Goal: Transaction & Acquisition: Obtain resource

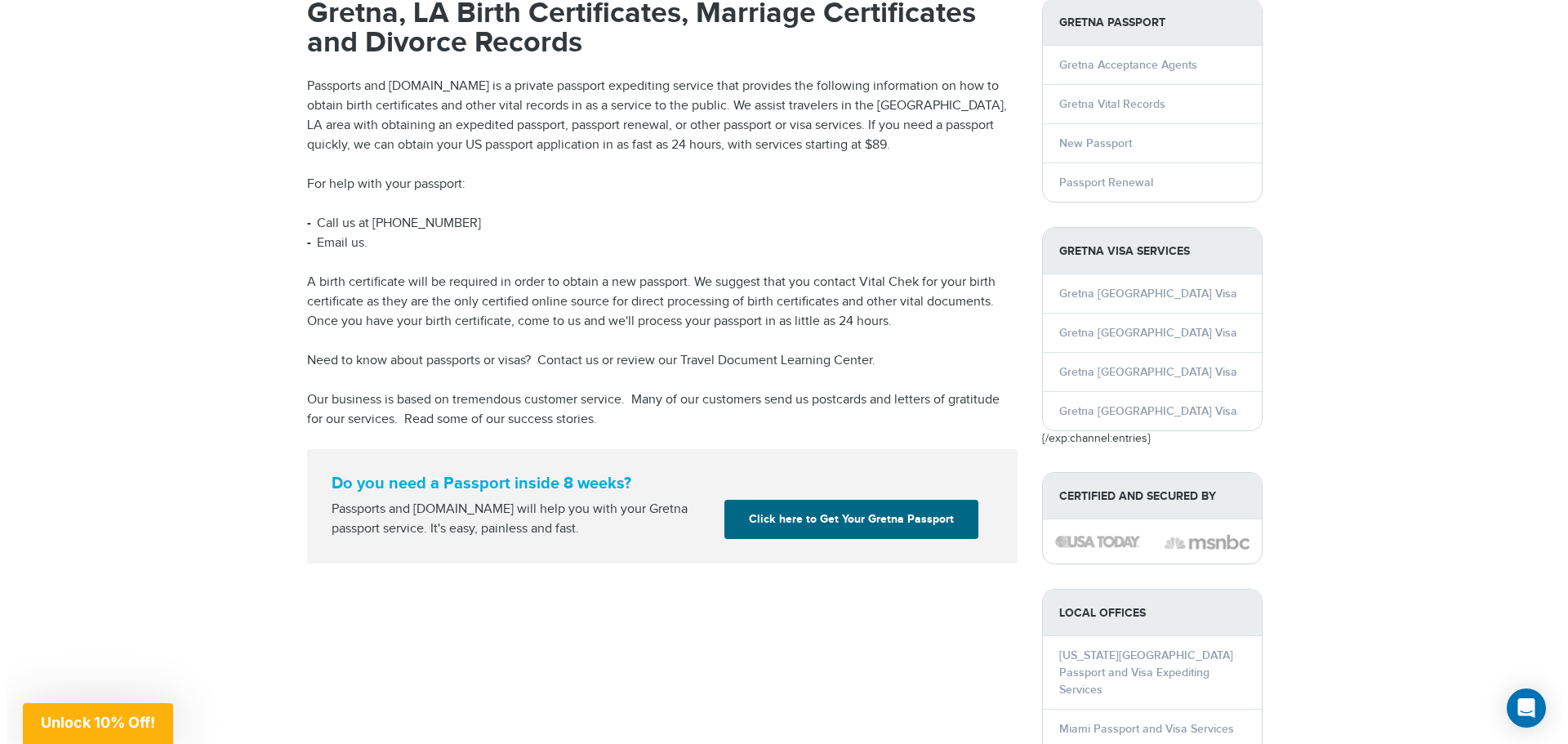
scroll to position [164, 0]
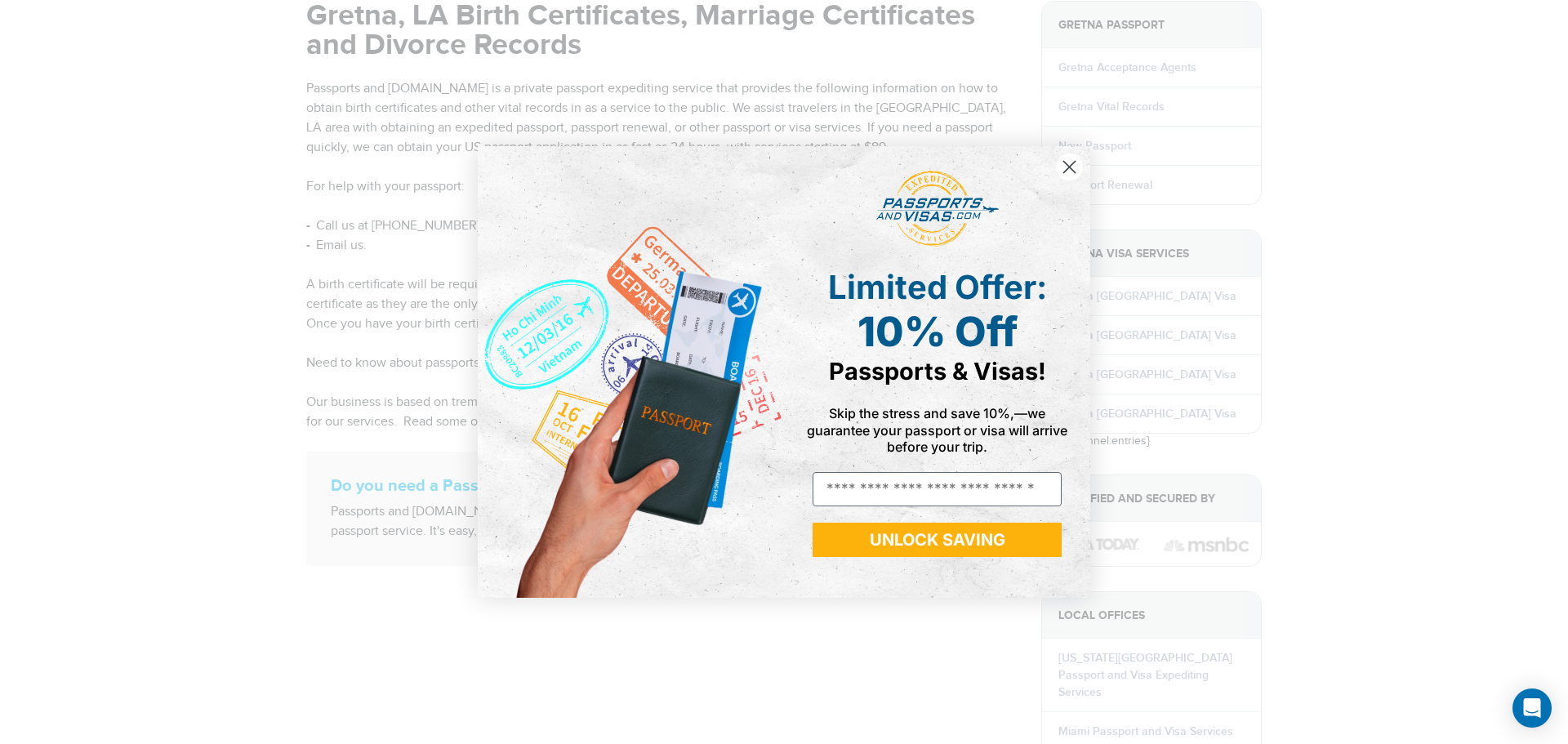
click at [1071, 168] on icon "Close dialog" at bounding box center [1070, 167] width 11 height 11
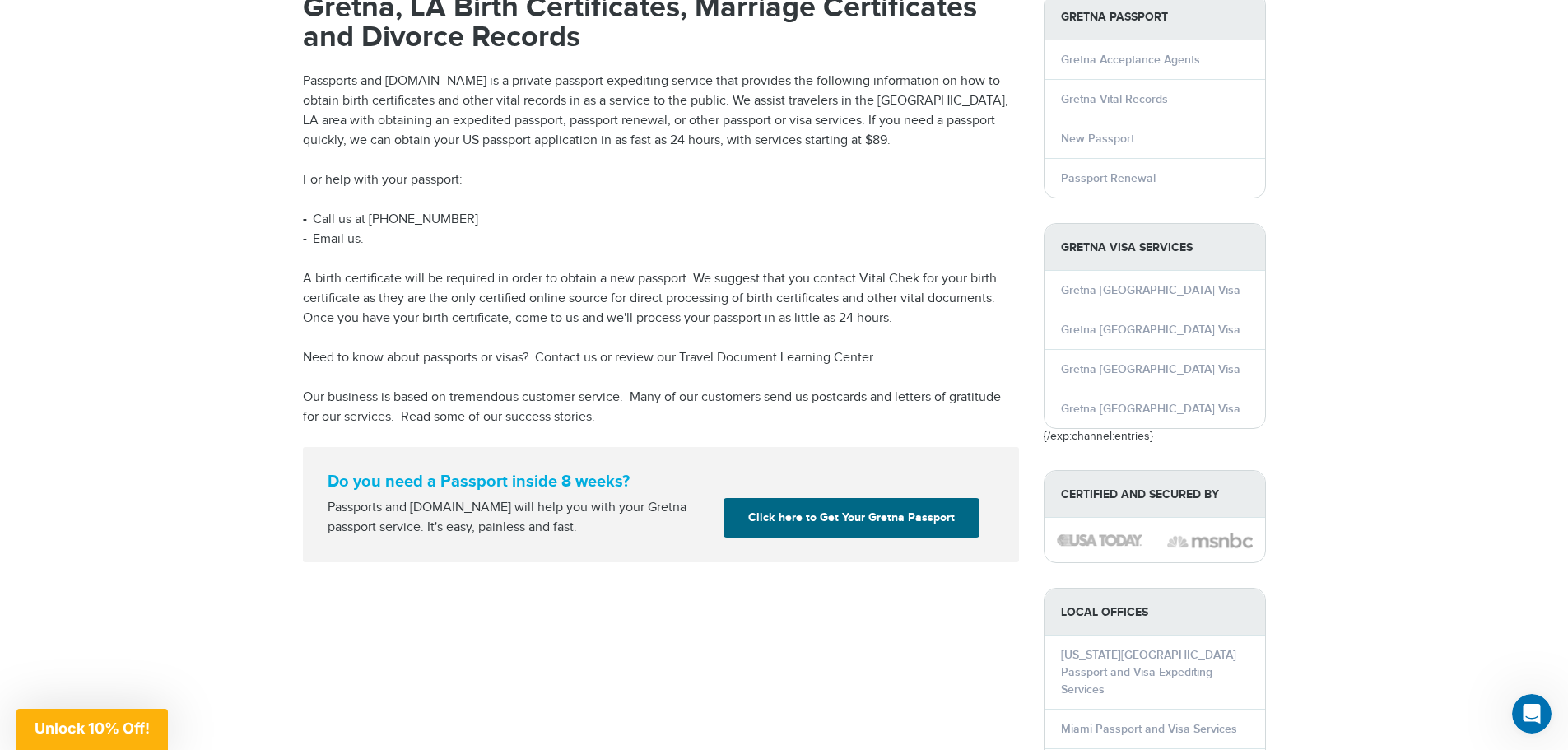
scroll to position [0, 0]
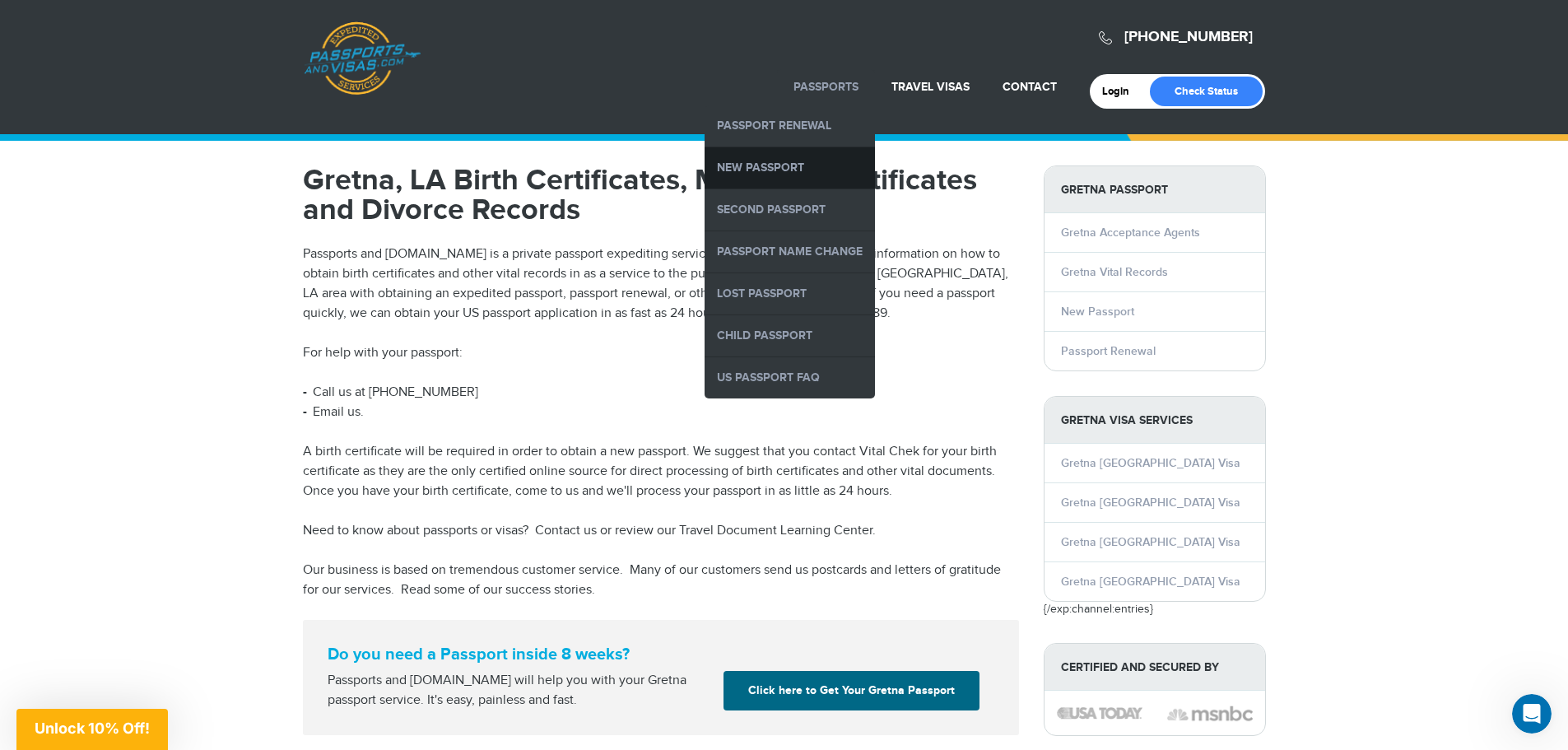
click at [757, 163] on link "New Passport" at bounding box center [789, 168] width 171 height 42
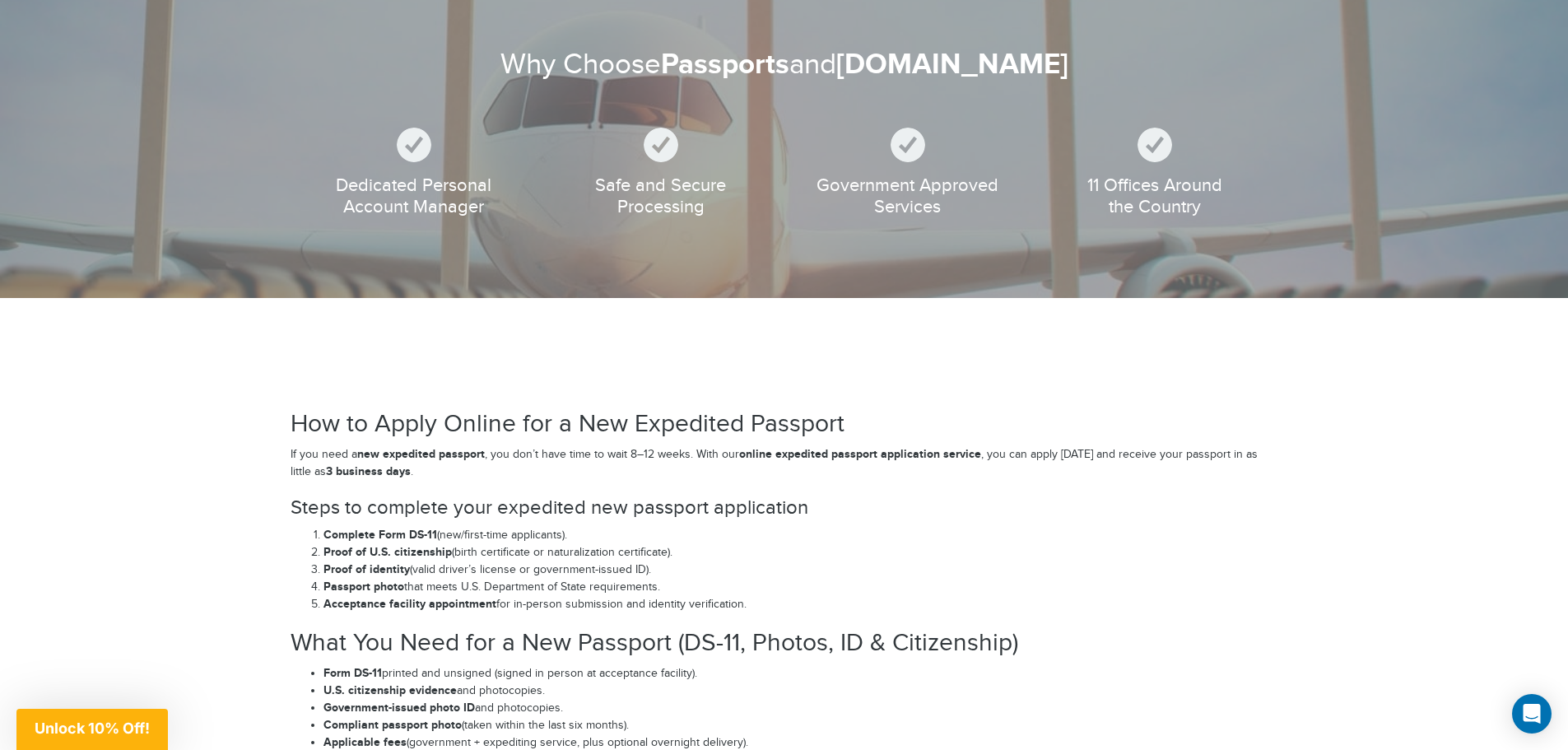
scroll to position [1811, 0]
